Goal: Navigation & Orientation: Find specific page/section

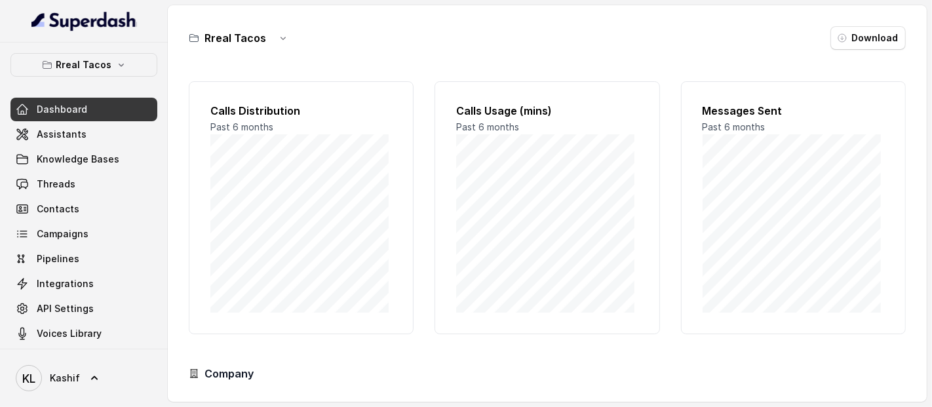
click at [109, 47] on div "Rreal Tacos Dashboard Assistants Knowledge Bases Threads Contacts Campaigns Pip…" at bounding box center [84, 196] width 168 height 306
click at [107, 57] on button "Rreal Tacos" at bounding box center [83, 65] width 147 height 24
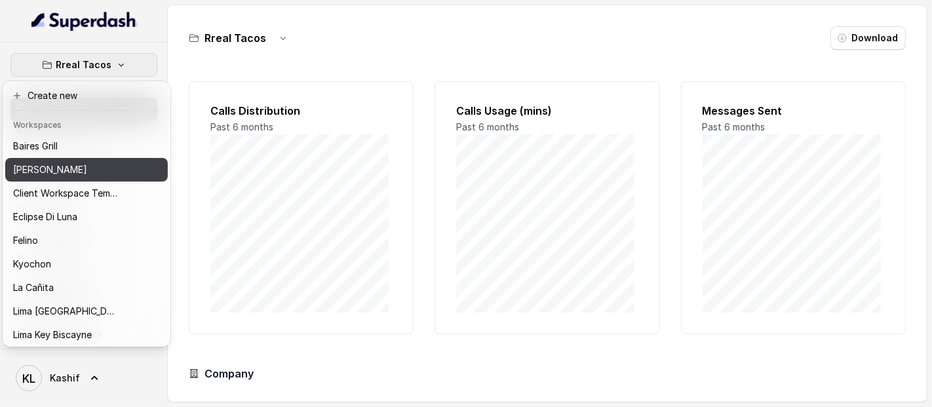
click at [108, 173] on div "[PERSON_NAME]" at bounding box center [65, 170] width 105 height 16
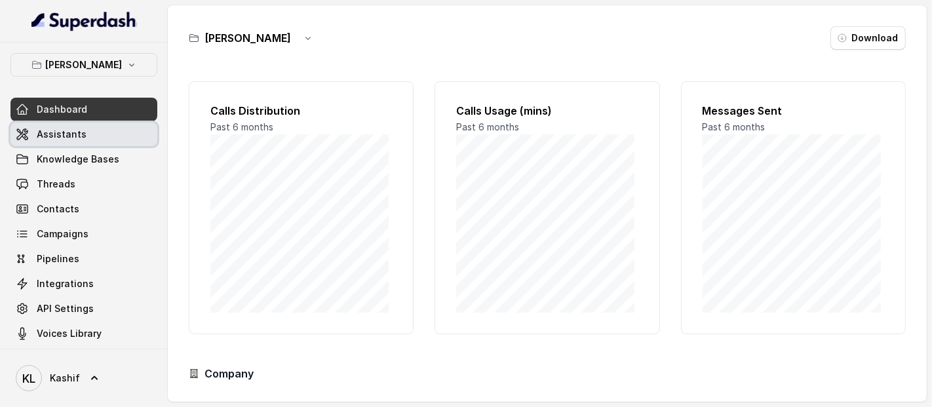
click at [105, 139] on link "Assistants" at bounding box center [83, 135] width 147 height 24
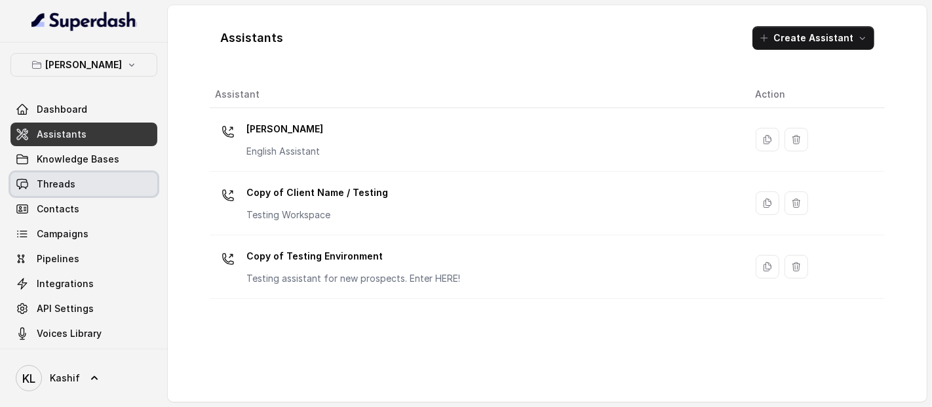
click at [108, 190] on link "Threads" at bounding box center [83, 184] width 147 height 24
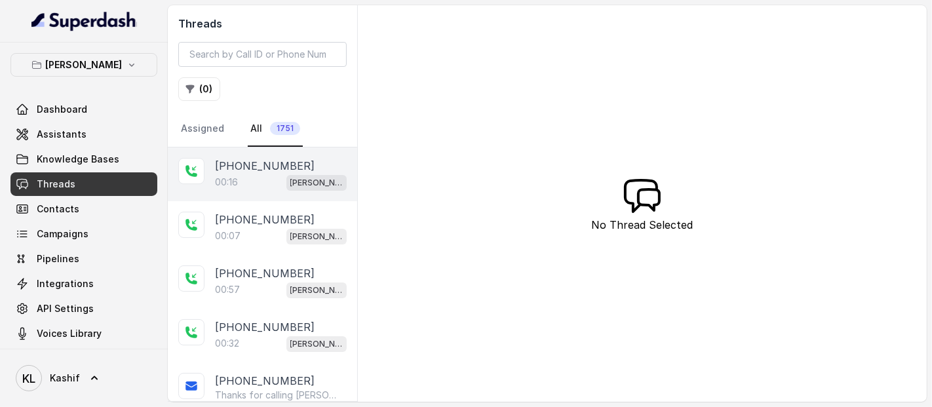
click at [267, 161] on p "[PHONE_NUMBER]" at bounding box center [265, 166] width 100 height 16
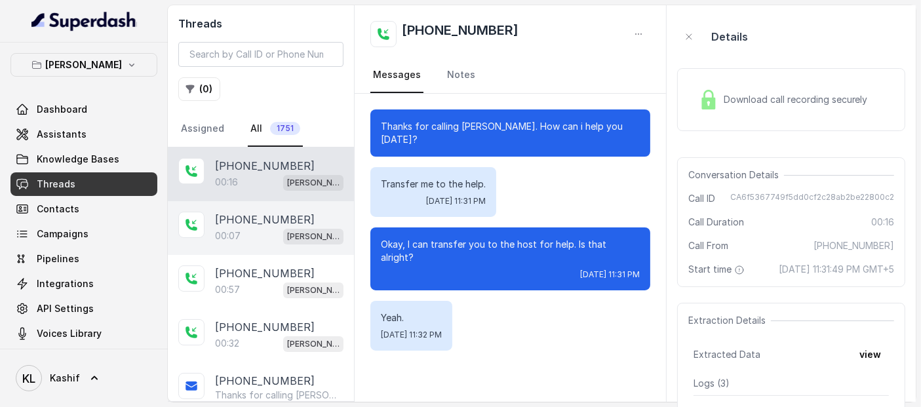
click at [237, 216] on p "[PHONE_NUMBER]" at bounding box center [265, 220] width 100 height 16
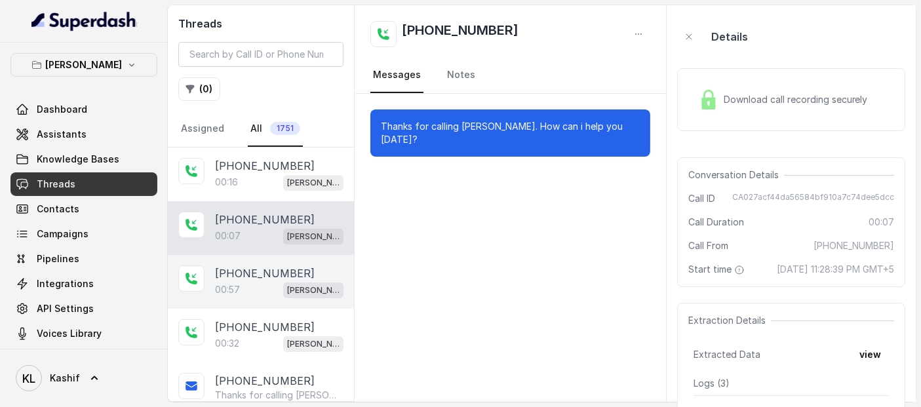
click at [249, 278] on p "[PHONE_NUMBER]" at bounding box center [265, 273] width 100 height 16
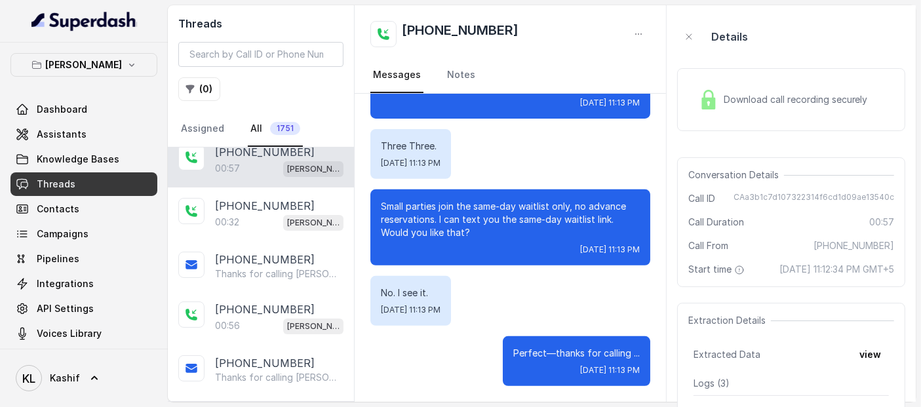
scroll to position [138, 0]
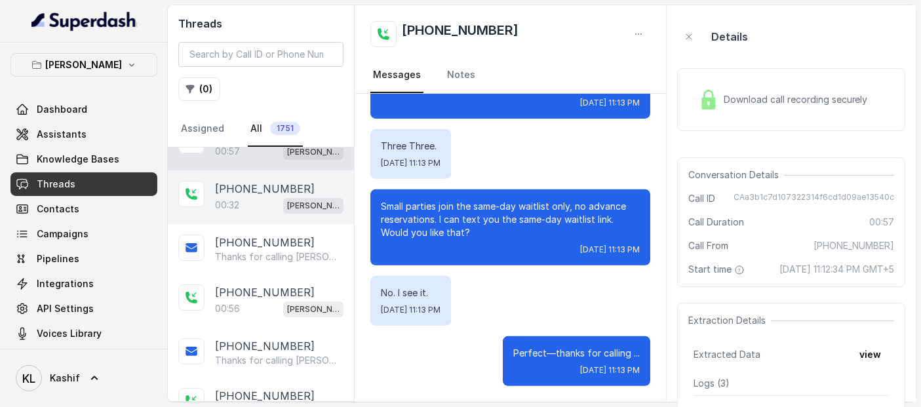
click at [262, 207] on div "00:32 [PERSON_NAME]" at bounding box center [279, 205] width 128 height 17
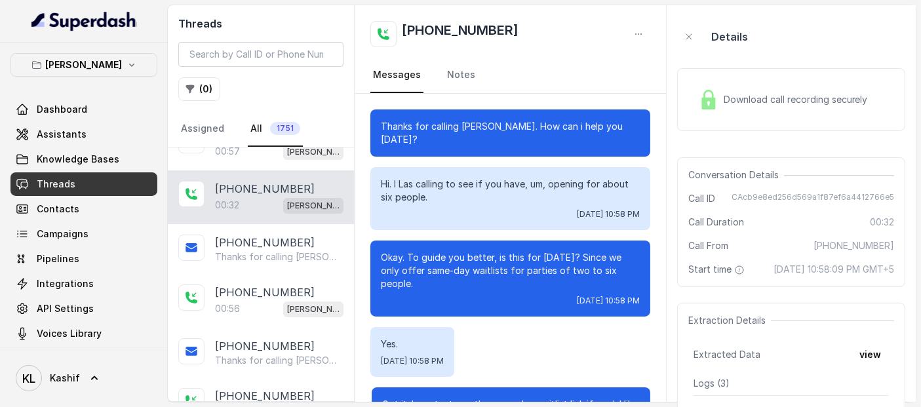
scroll to position [244, 0]
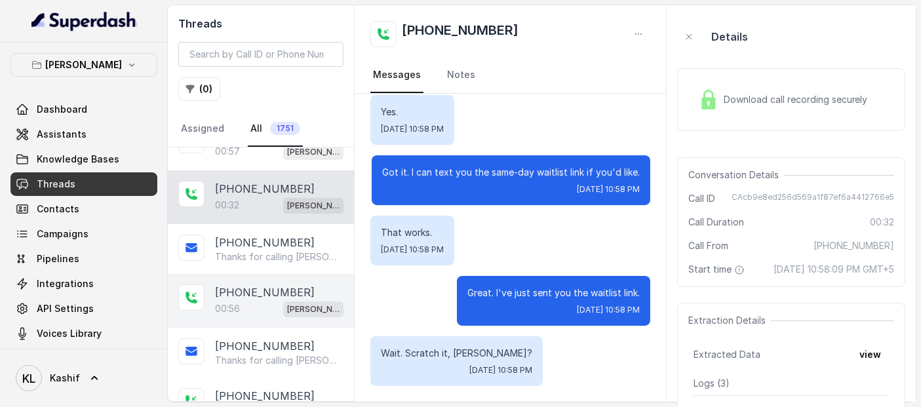
click at [246, 319] on div "[PHONE_NUMBER]:56 [GEOGRAPHIC_DATA]" at bounding box center [261, 301] width 186 height 54
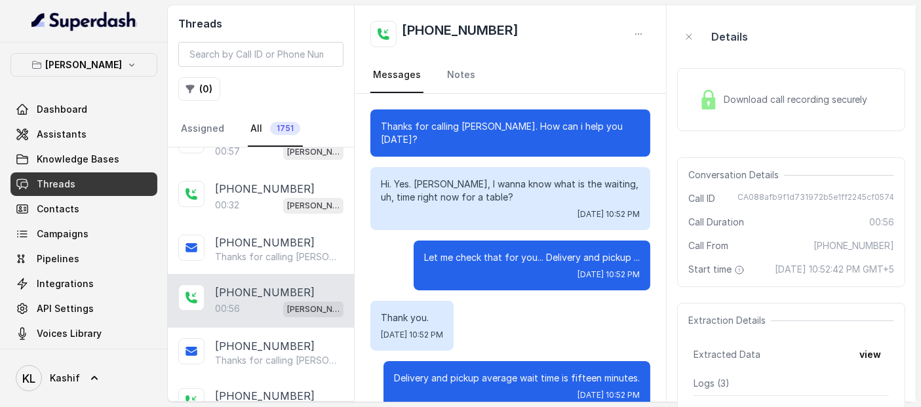
scroll to position [545, 0]
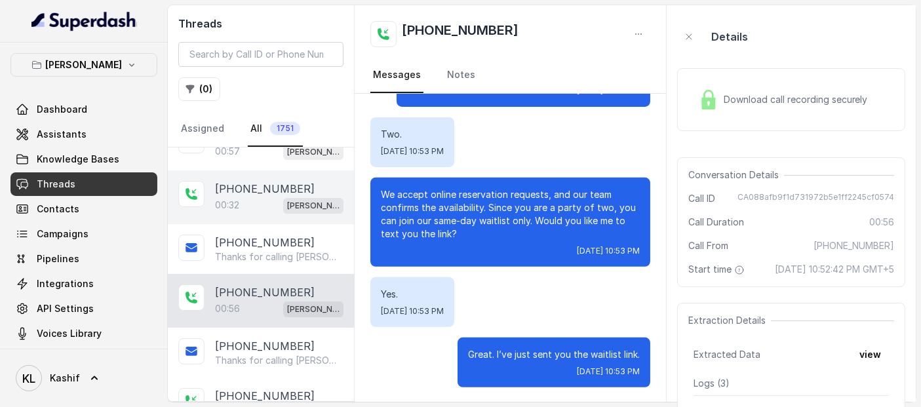
click at [233, 184] on p "[PHONE_NUMBER]" at bounding box center [265, 189] width 100 height 16
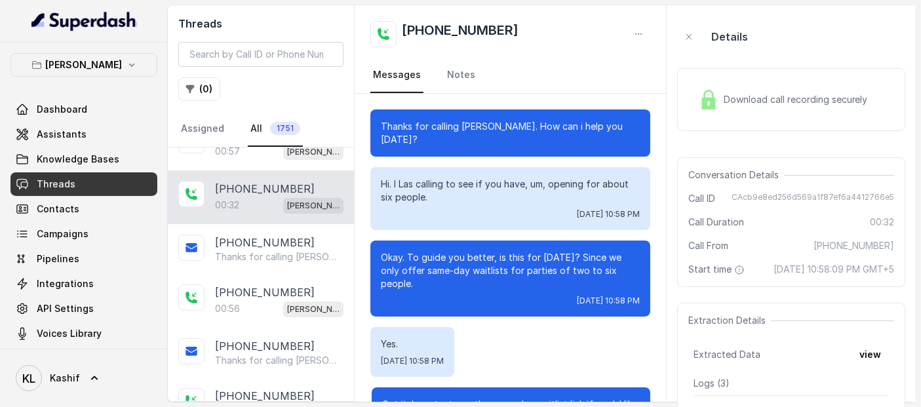
scroll to position [244, 0]
